Goal: Transaction & Acquisition: Book appointment/travel/reservation

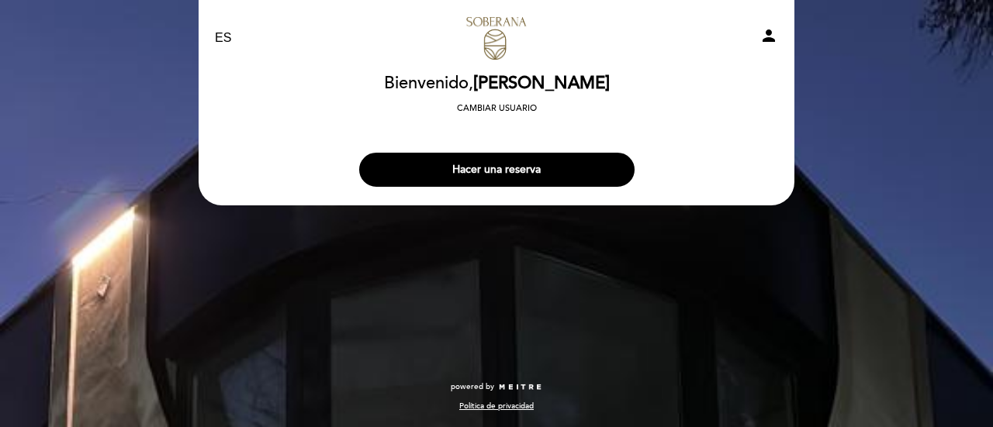
select select "es"
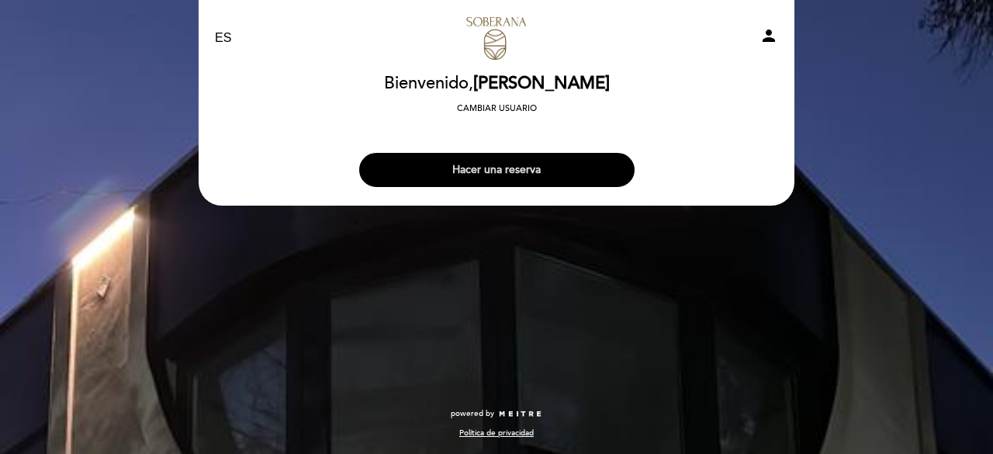
click at [460, 156] on button "Hacer una reserva" at bounding box center [496, 170] width 275 height 34
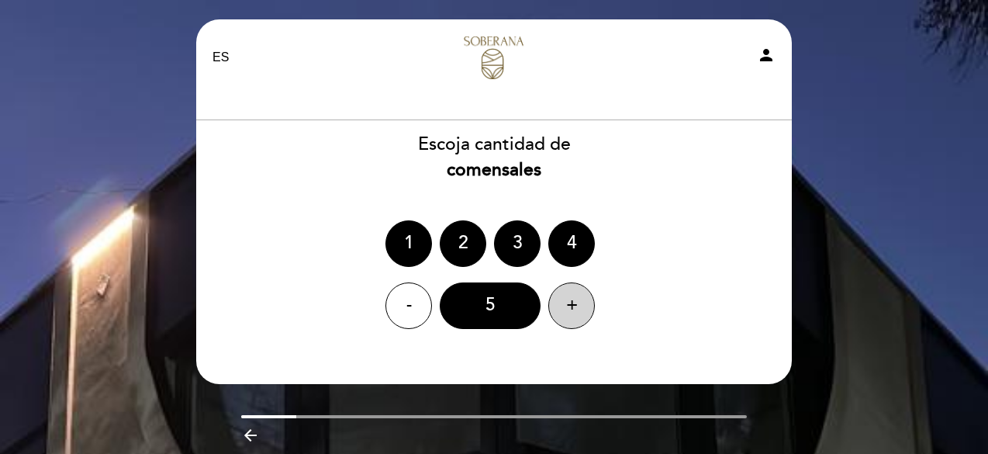
click at [563, 300] on div "+" at bounding box center [571, 305] width 47 height 47
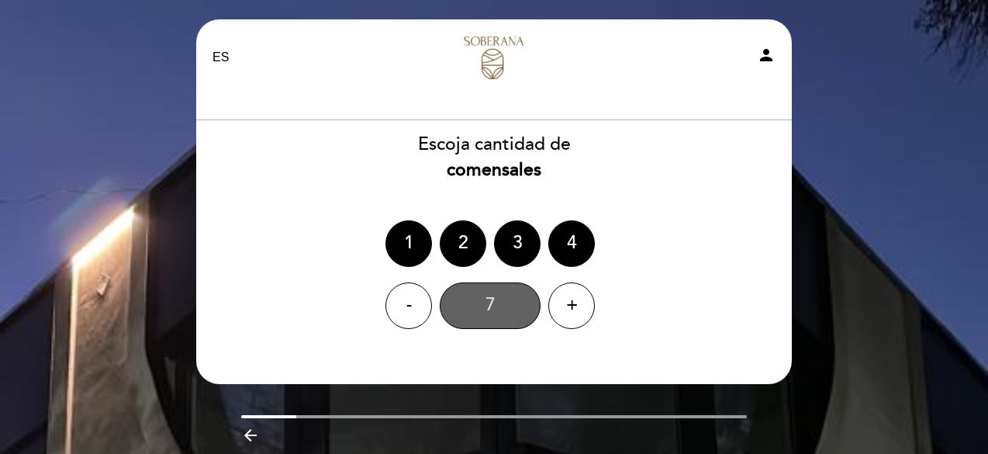
click at [515, 302] on div "7" at bounding box center [490, 305] width 101 height 47
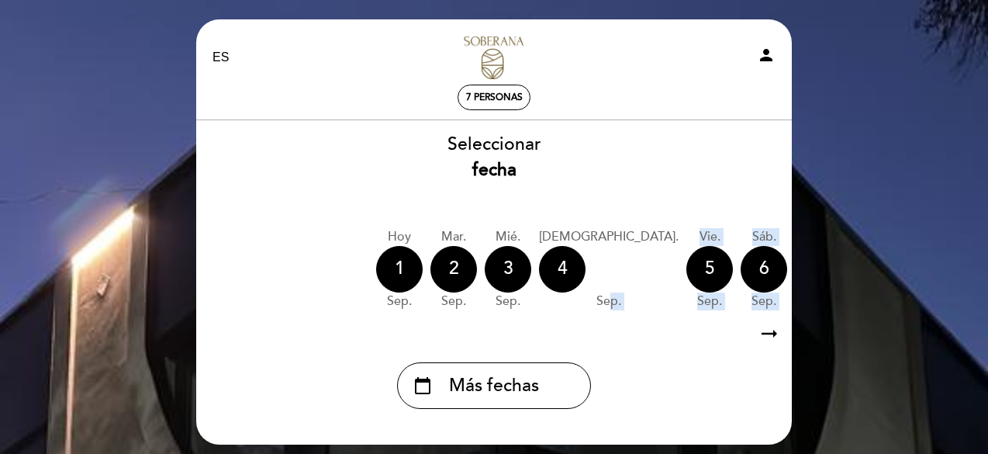
drag, startPoint x: 509, startPoint y: 320, endPoint x: 560, endPoint y: 319, distance: 51.2
click at [560, 319] on div "Seleccionar fecha [DATE] [DATE] [DATE] [DATE] [DATE] [DATE] [DATE] [DATE] lun. 8" at bounding box center [493, 270] width 597 height 277
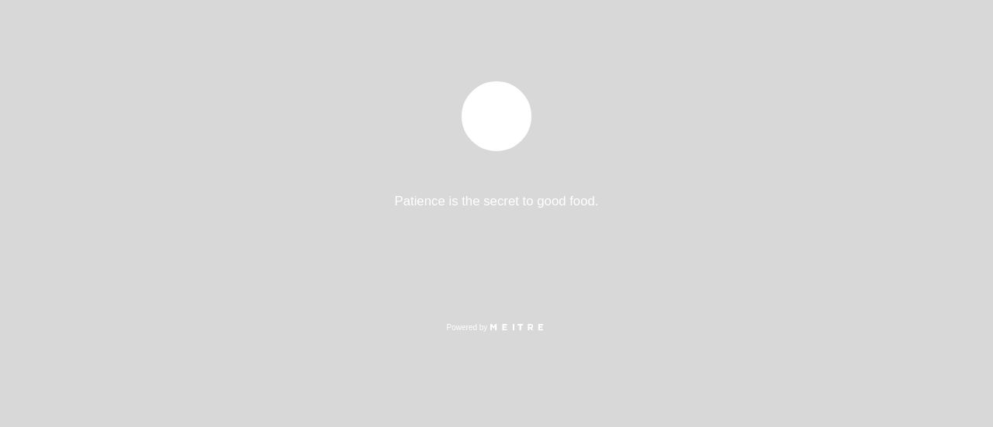
select select "es"
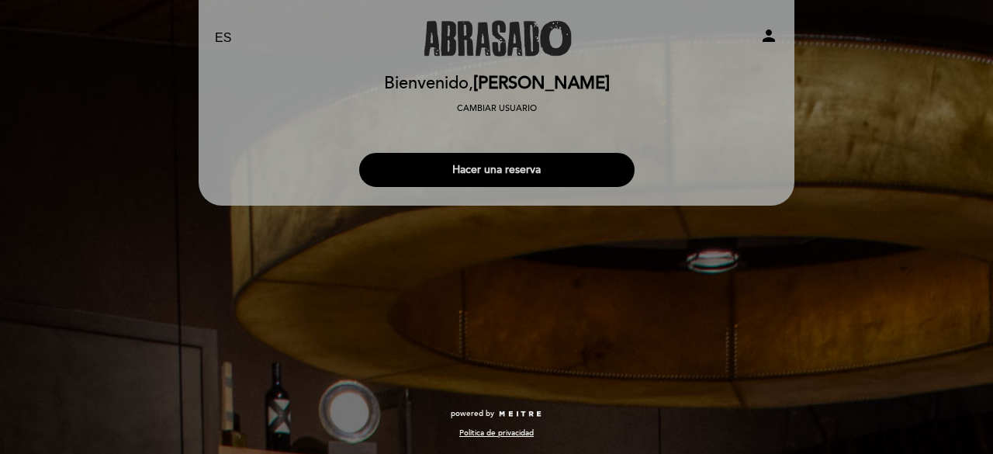
click at [552, 164] on button "Hacer una reserva" at bounding box center [496, 170] width 275 height 34
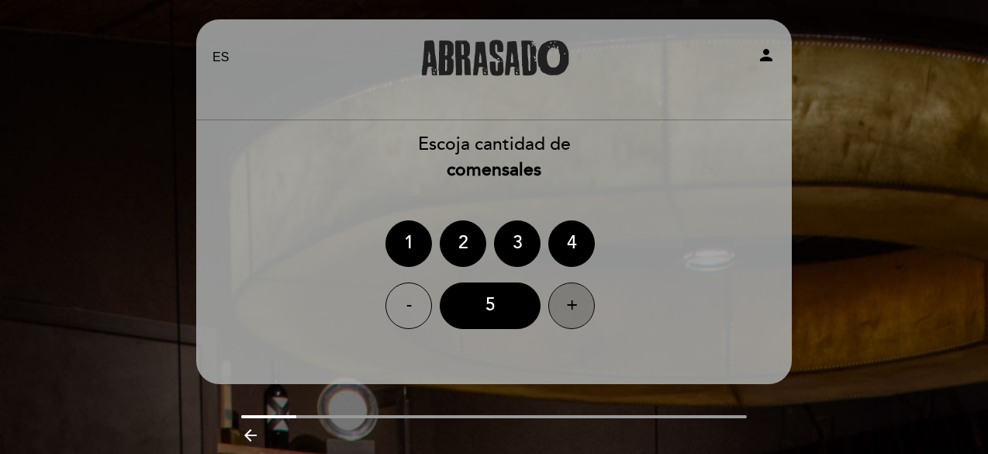
click at [577, 309] on div "+" at bounding box center [571, 305] width 47 height 47
click at [578, 309] on div "+" at bounding box center [571, 305] width 47 height 47
click at [513, 313] on div "7" at bounding box center [490, 305] width 101 height 47
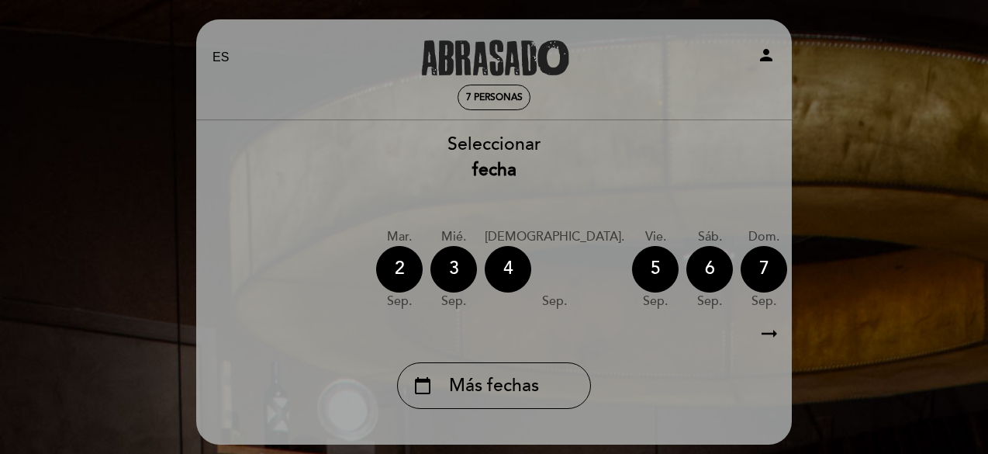
click at [765, 334] on icon "arrow_right_alt" at bounding box center [769, 333] width 23 height 33
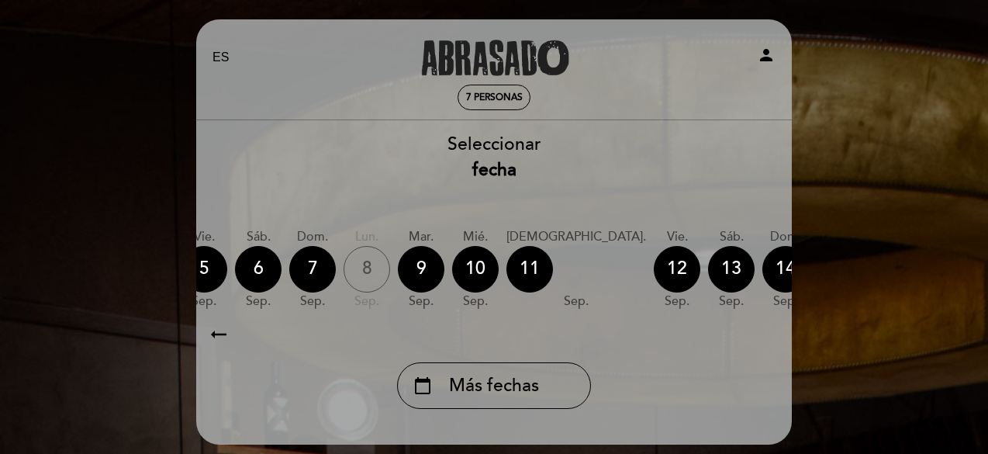
scroll to position [0, 452]
click at [397, 264] on div "9" at bounding box center [420, 269] width 47 height 47
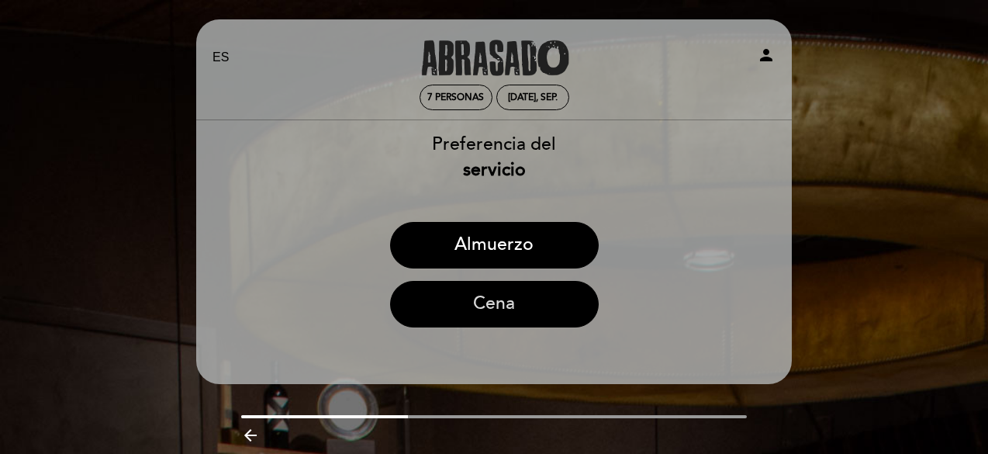
click at [495, 300] on button "Cena" at bounding box center [494, 304] width 209 height 47
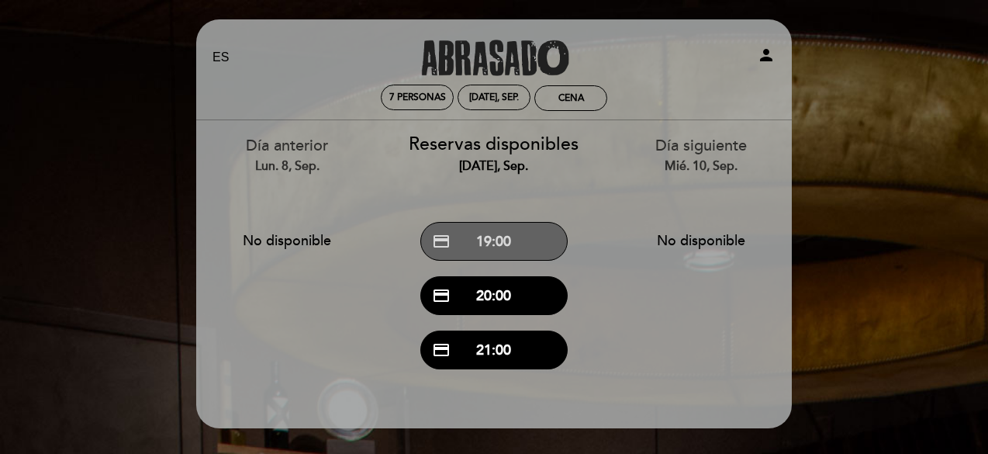
click at [484, 241] on button "credit_card 19:00" at bounding box center [493, 241] width 147 height 39
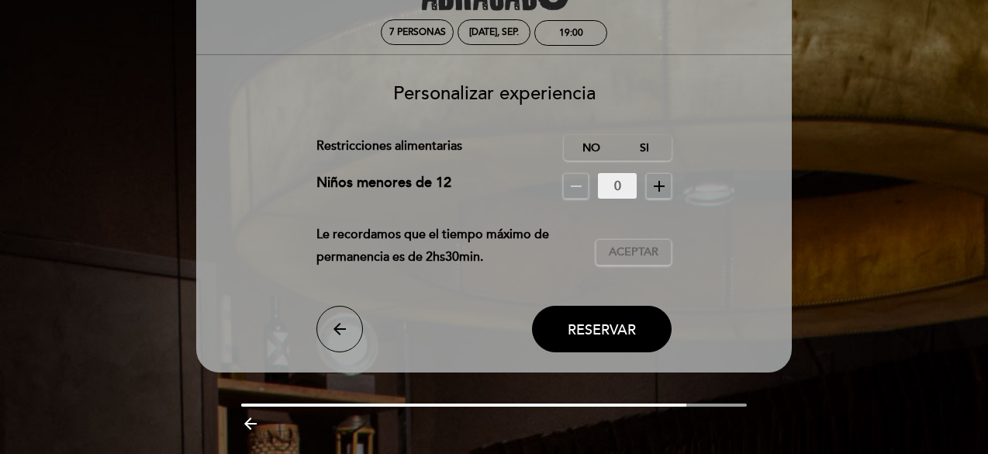
scroll to position [0, 0]
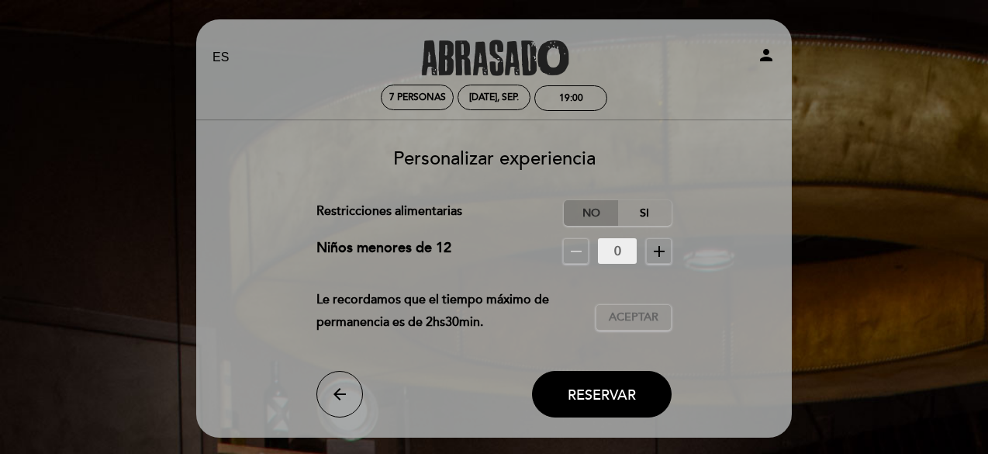
click at [593, 209] on label "No" at bounding box center [591, 213] width 54 height 26
click at [617, 309] on span "Aceptar" at bounding box center [634, 317] width 50 height 16
click at [612, 365] on form "Cargo por servicio : 0 % Nothing selected 0 % 15 % 18 % 20 % Restricciones alim…" at bounding box center [494, 308] width 574 height 217
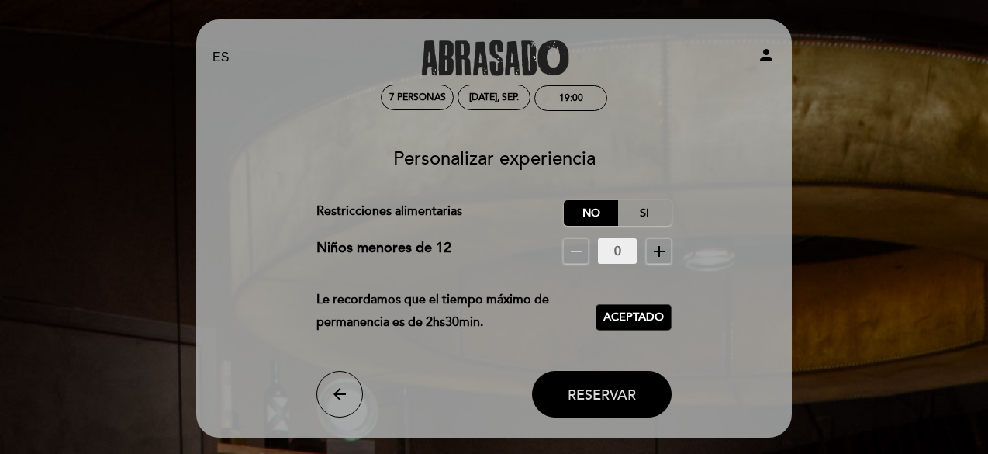
click at [608, 377] on button "Reservar" at bounding box center [602, 394] width 140 height 47
